Goal: Task Accomplishment & Management: Use online tool/utility

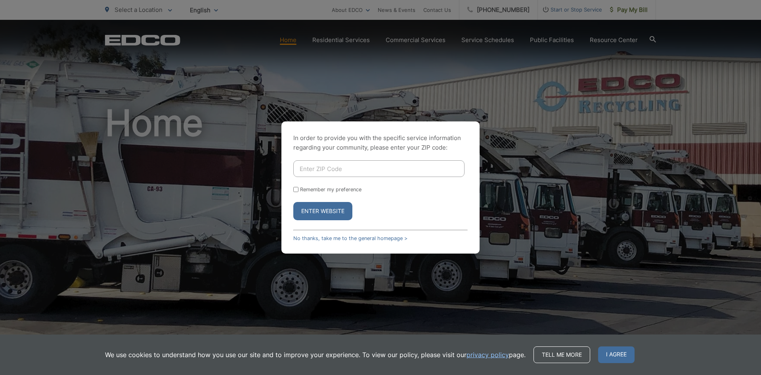
click at [341, 166] on input "Enter ZIP Code" at bounding box center [378, 168] width 171 height 17
type input "91950"
click at [293, 202] on button "Enter Website" at bounding box center [322, 211] width 59 height 18
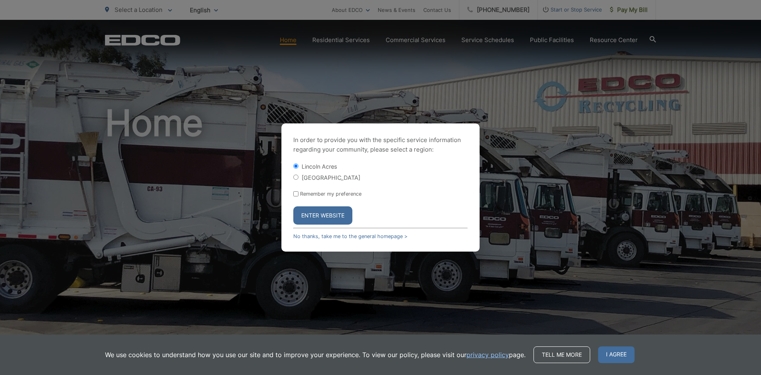
click at [319, 217] on button "Enter Website" at bounding box center [322, 215] width 59 height 18
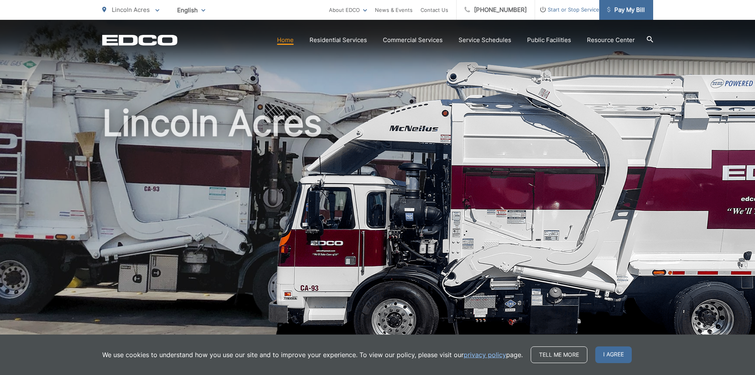
click at [638, 11] on span "Pay My Bill" at bounding box center [626, 10] width 38 height 10
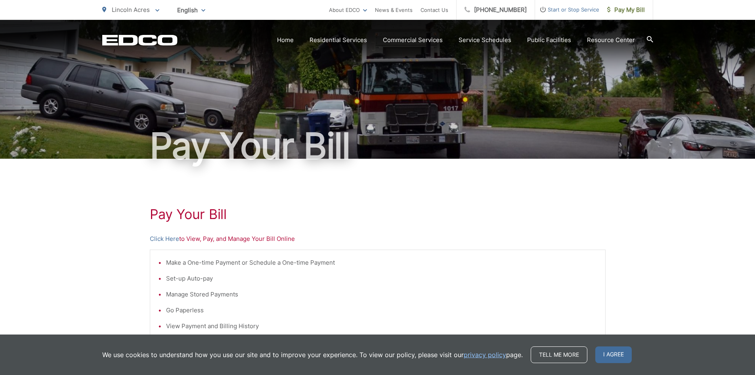
scroll to position [79, 0]
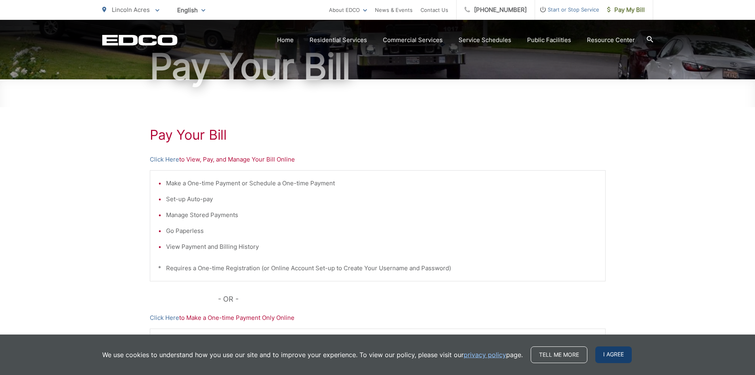
click at [616, 352] on span "I agree" at bounding box center [613, 354] width 36 height 17
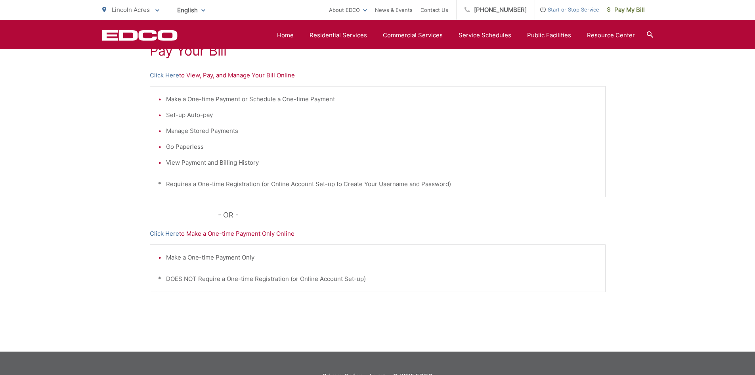
scroll to position [149, 0]
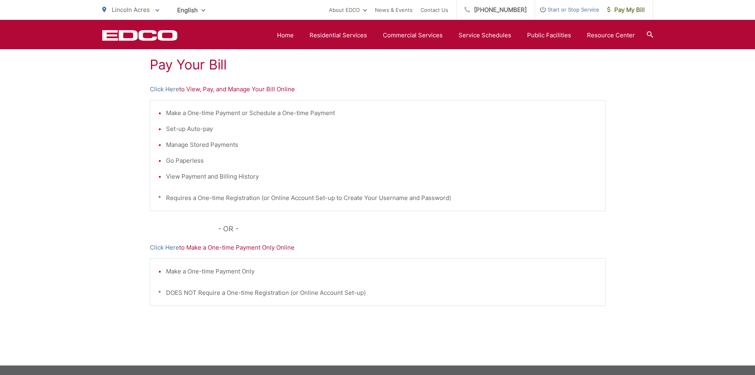
click at [193, 91] on p "Click Here to View, Pay, and Manage Your Bill Online" at bounding box center [378, 89] width 456 height 10
click at [167, 91] on link "Click Here" at bounding box center [164, 89] width 29 height 10
